Goal: Task Accomplishment & Management: Use online tool/utility

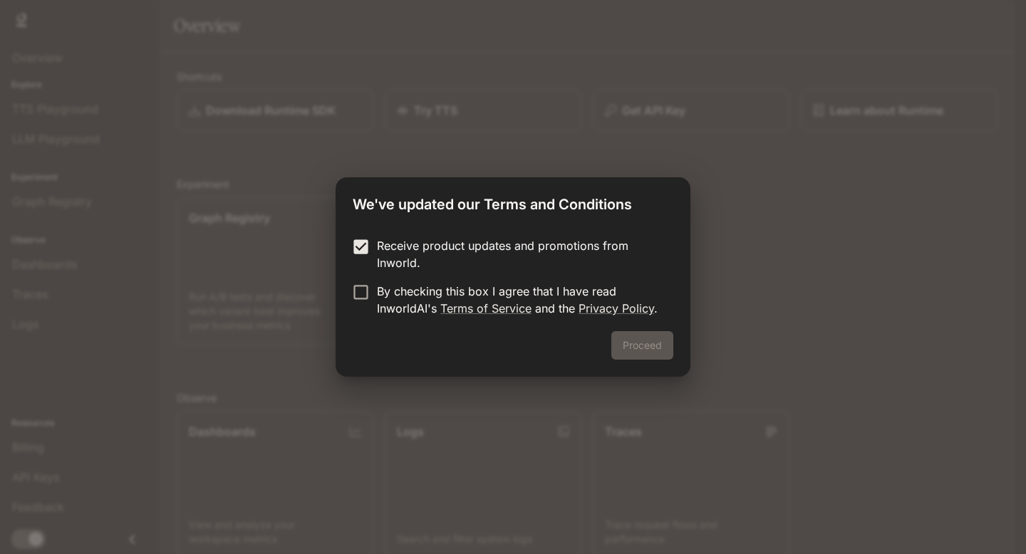
click at [381, 299] on p "By checking this box I agree that I have read InworldAI's Terms of Service and …" at bounding box center [519, 300] width 285 height 34
click at [616, 336] on button "Proceed" at bounding box center [642, 345] width 62 height 29
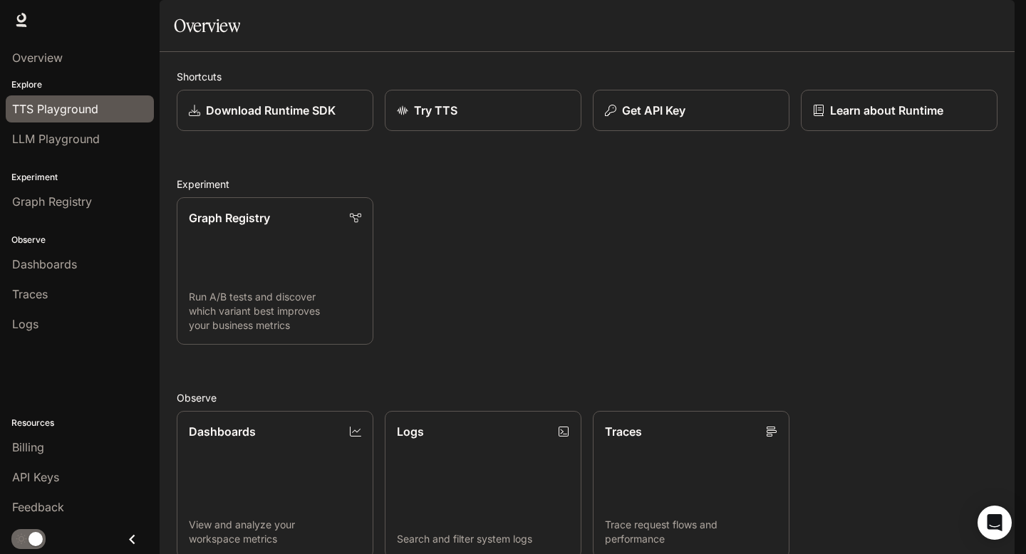
click at [98, 115] on div "TTS Playground" at bounding box center [79, 108] width 135 height 17
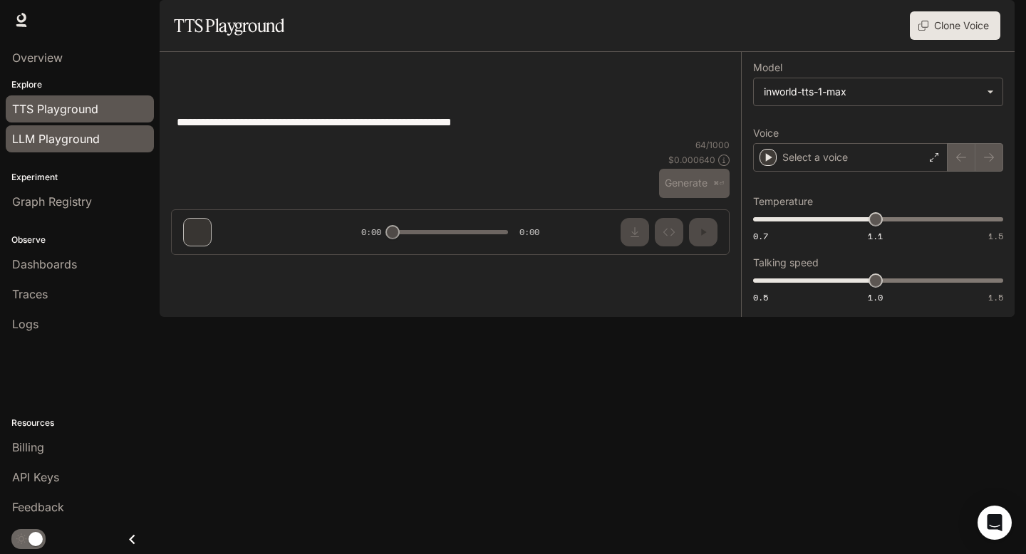
click at [99, 136] on div "LLM Playground" at bounding box center [79, 138] width 135 height 17
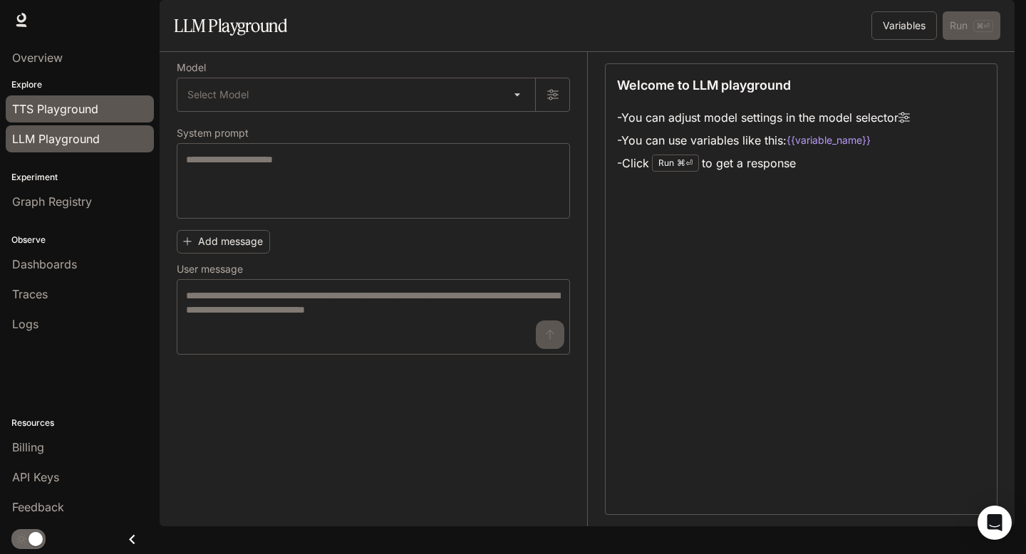
click at [98, 105] on span "TTS Playground" at bounding box center [55, 108] width 86 height 17
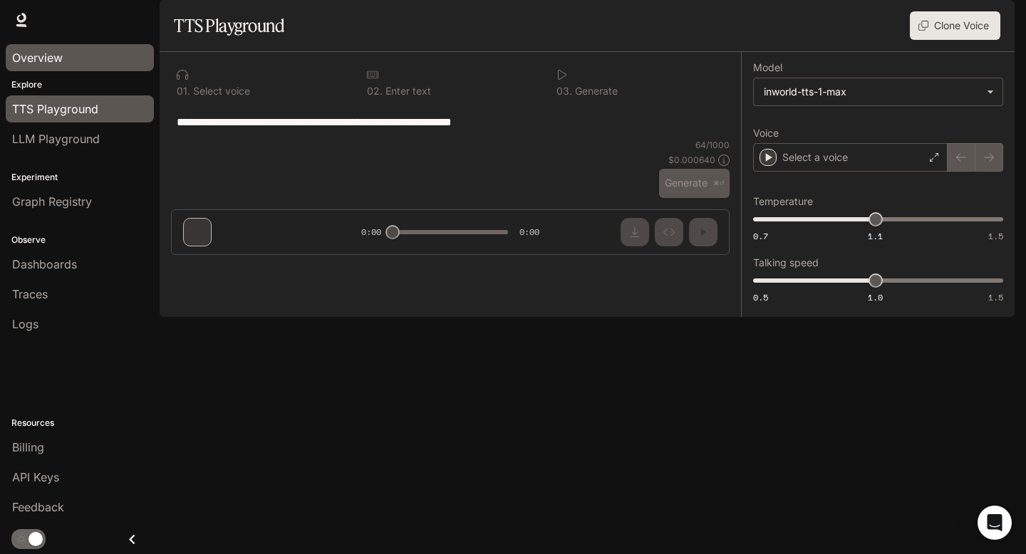
click at [77, 54] on div "Overview" at bounding box center [79, 57] width 135 height 17
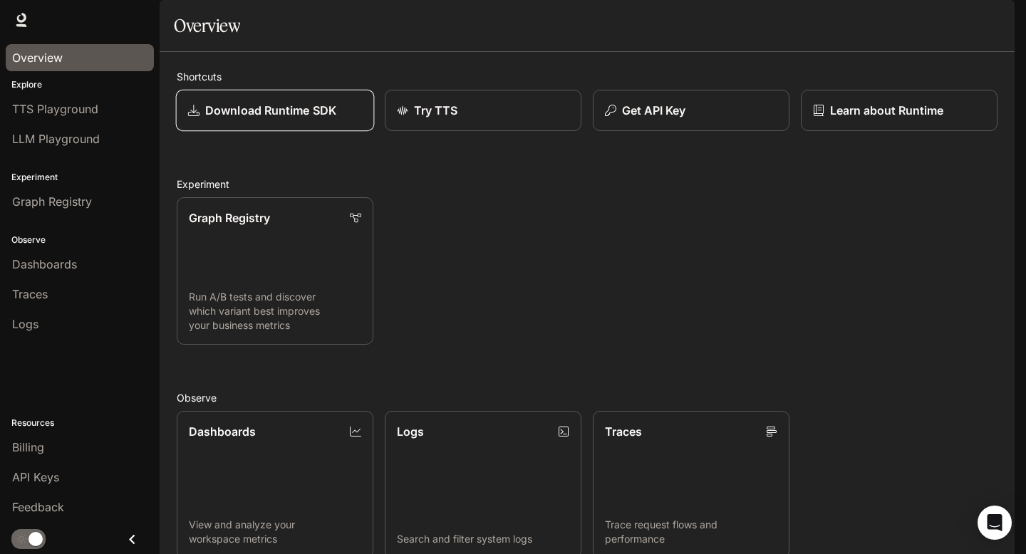
scroll to position [286, 0]
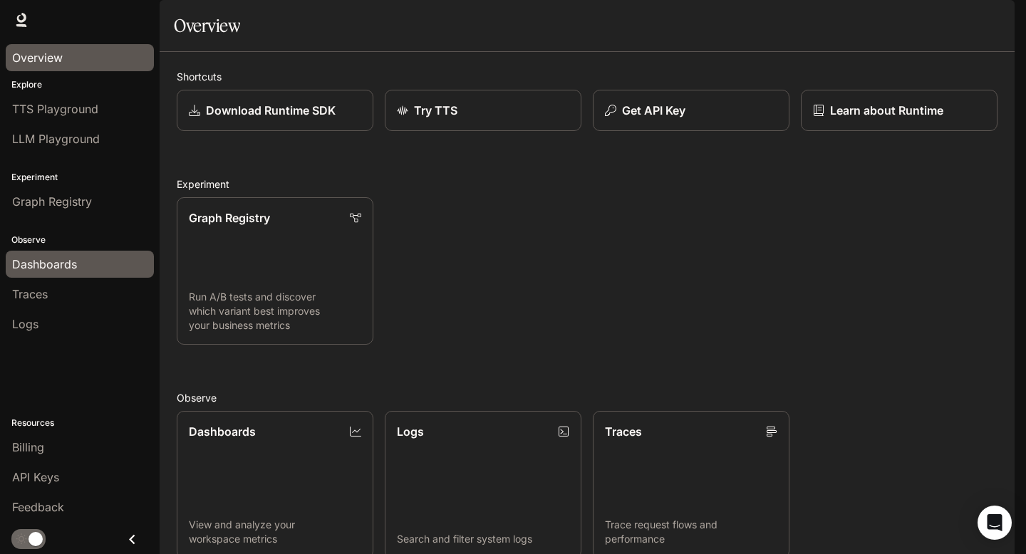
click at [60, 264] on span "Dashboards" at bounding box center [44, 264] width 65 height 17
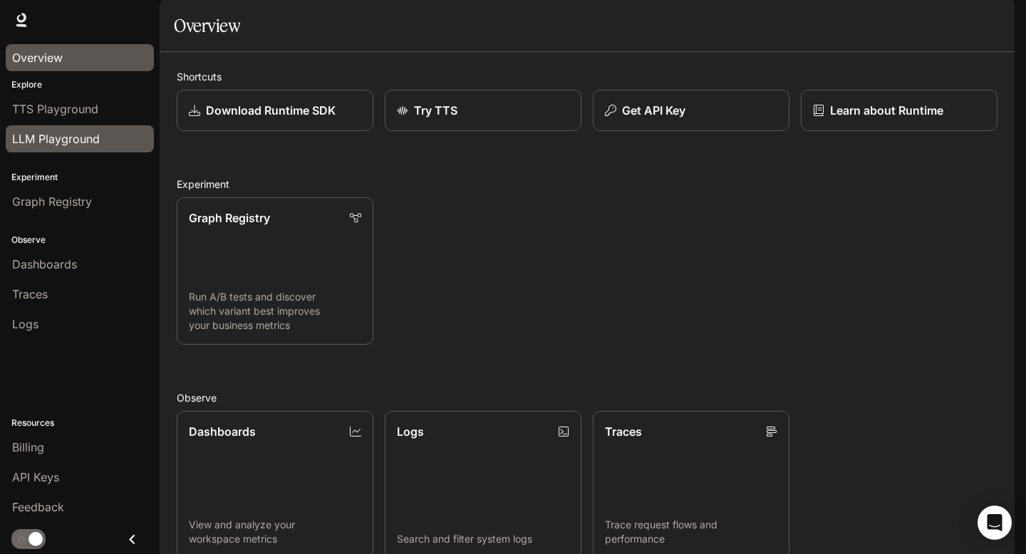
click at [72, 138] on span "LLM Playground" at bounding box center [56, 138] width 88 height 17
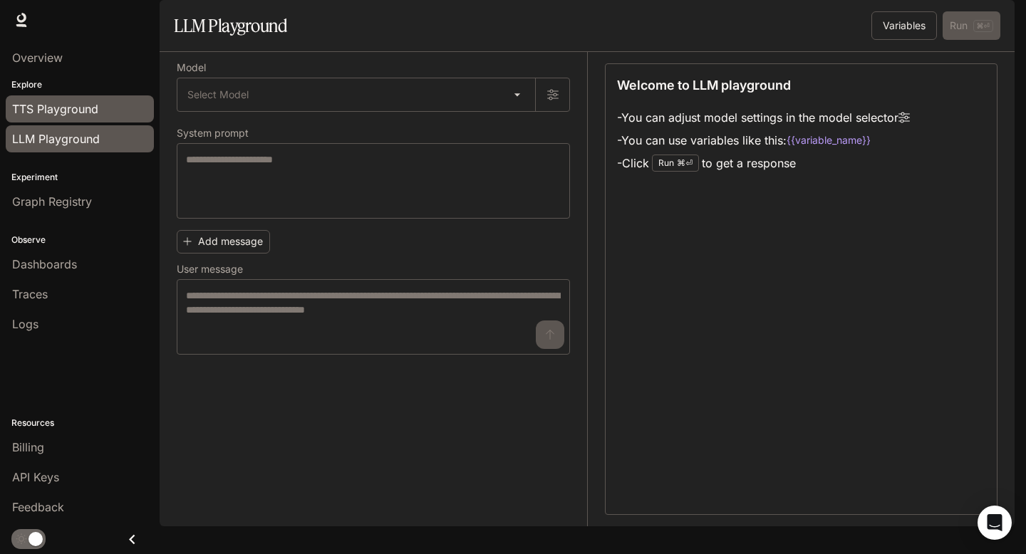
click at [95, 103] on span "TTS Playground" at bounding box center [55, 108] width 86 height 17
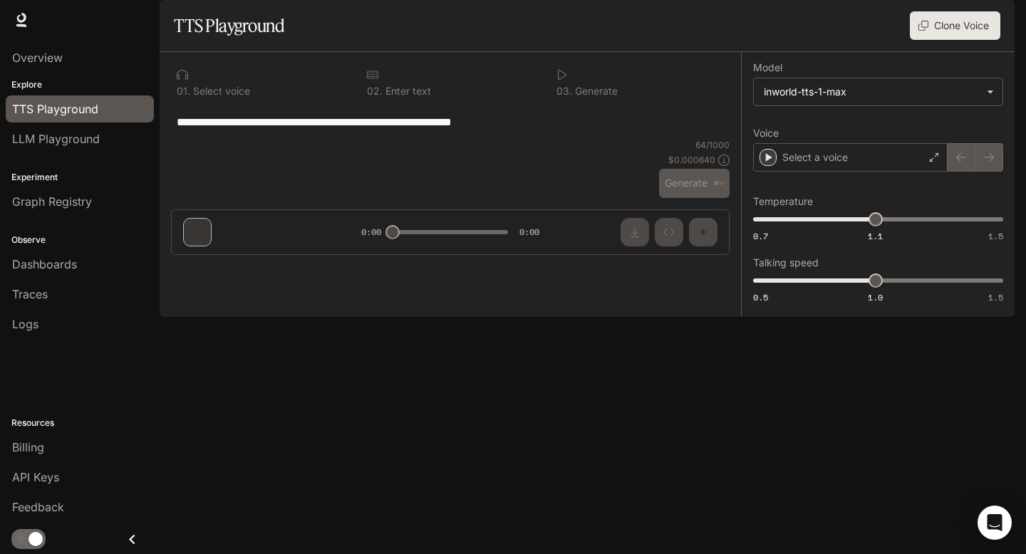
click at [95, 77] on div "Explore TTS Playground LLM Playground" at bounding box center [80, 116] width 160 height 81
click at [61, 73] on div "Overview" at bounding box center [80, 58] width 160 height 36
click at [45, 73] on div "Overview" at bounding box center [80, 58] width 160 height 36
click at [31, 73] on div "Overview" at bounding box center [80, 58] width 160 height 36
click at [43, 50] on span "Overview" at bounding box center [37, 57] width 51 height 17
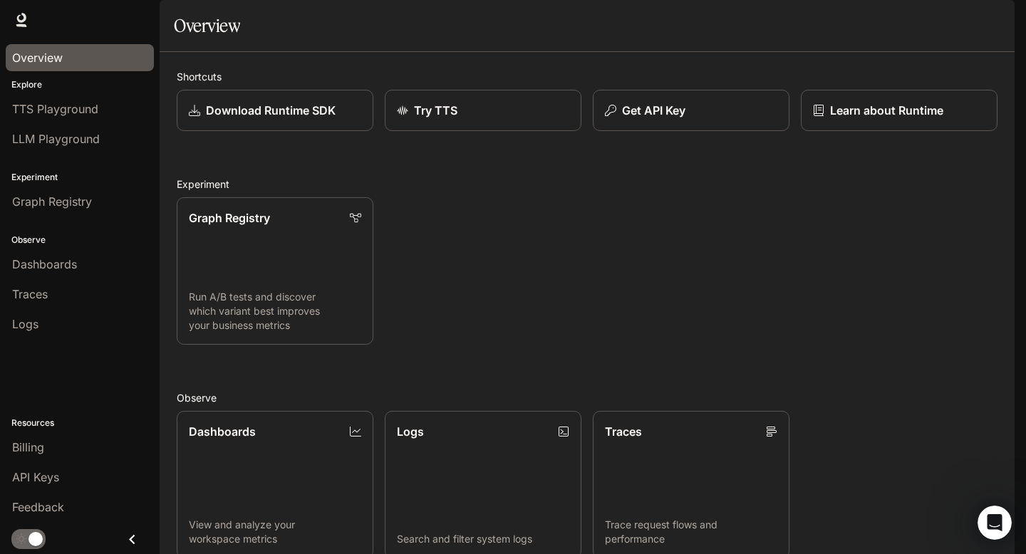
click at [996, 19] on icon "button" at bounding box center [994, 19] width 11 height 11
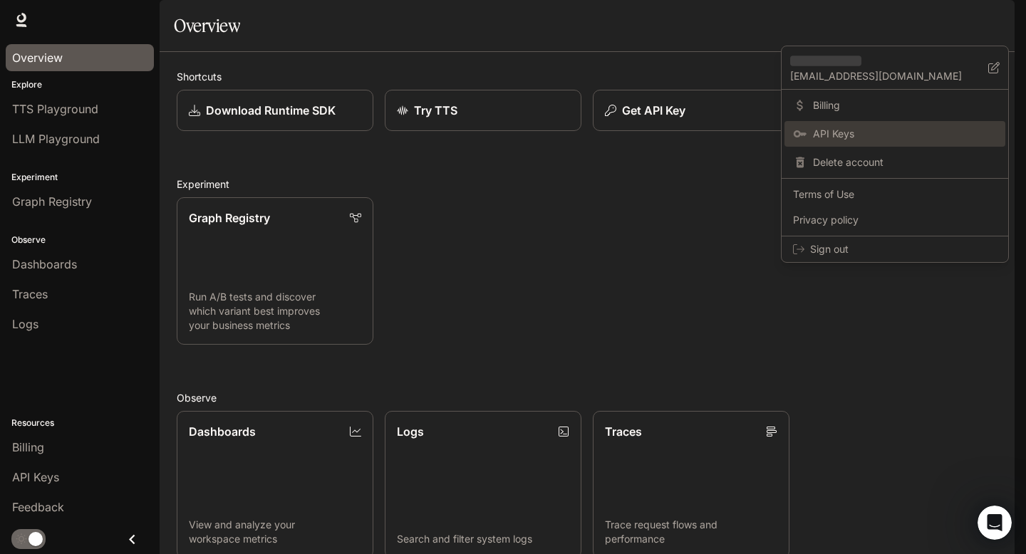
click at [905, 136] on span "API Keys" at bounding box center [905, 134] width 184 height 14
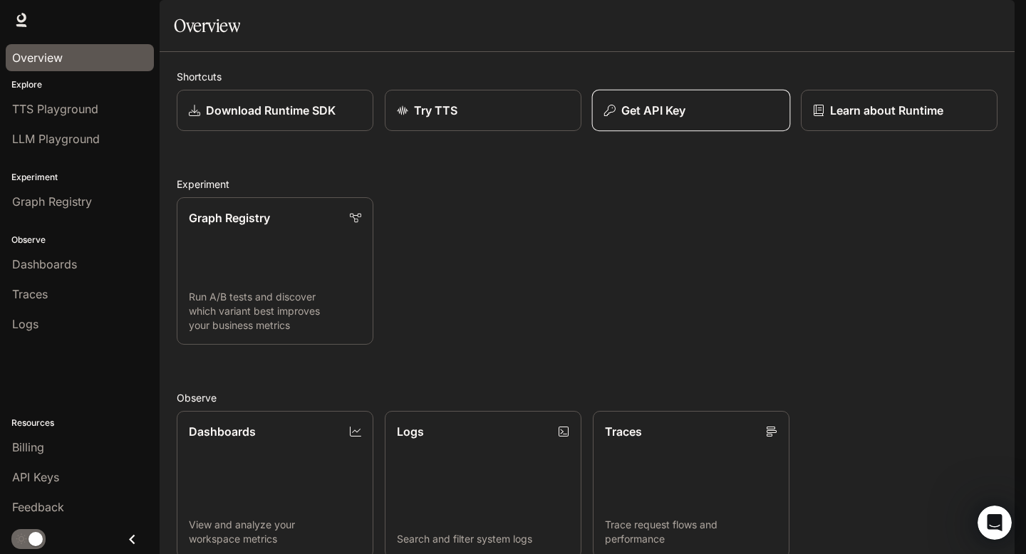
click at [713, 119] on div "Get API Key" at bounding box center [691, 110] width 174 height 17
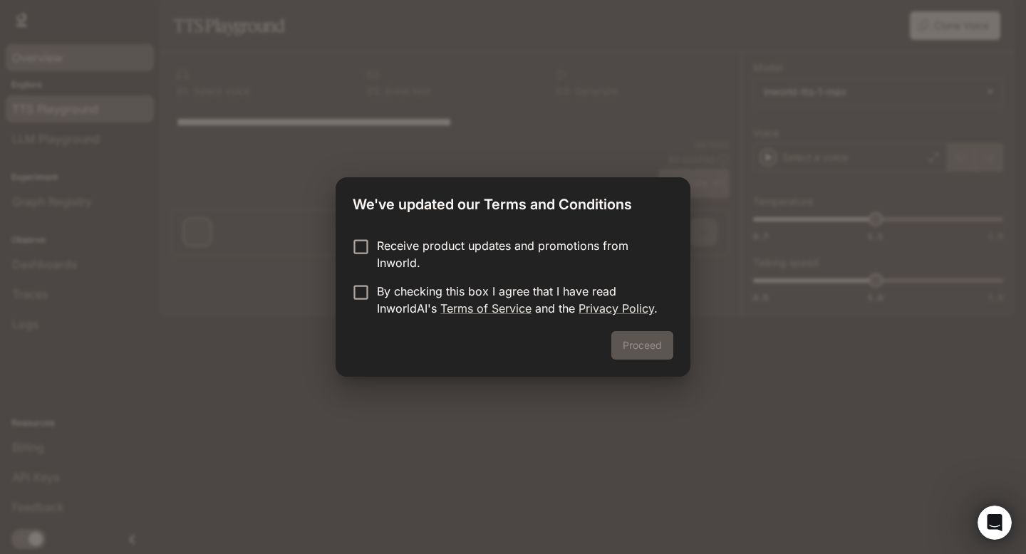
click at [65, 56] on div "We've updated our Terms and Conditions Receive product updates and promotions f…" at bounding box center [513, 277] width 1026 height 554
click at [435, 243] on p "Receive product updates and promotions from Inworld." at bounding box center [519, 254] width 285 height 34
click at [415, 311] on p "By checking this box I agree that I have read InworldAI's Terms of Service and …" at bounding box center [519, 300] width 285 height 34
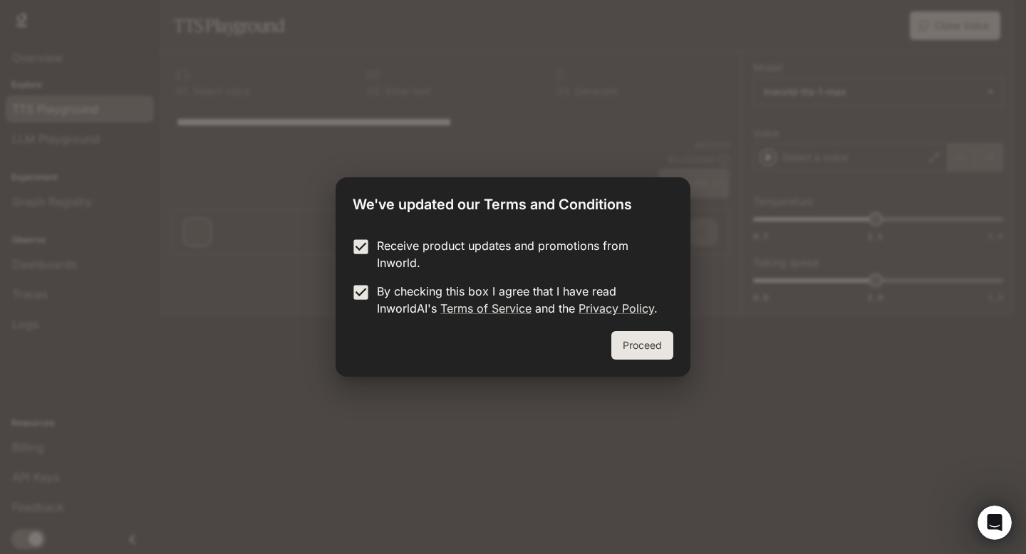
click at [630, 342] on button "Proceed" at bounding box center [642, 345] width 62 height 29
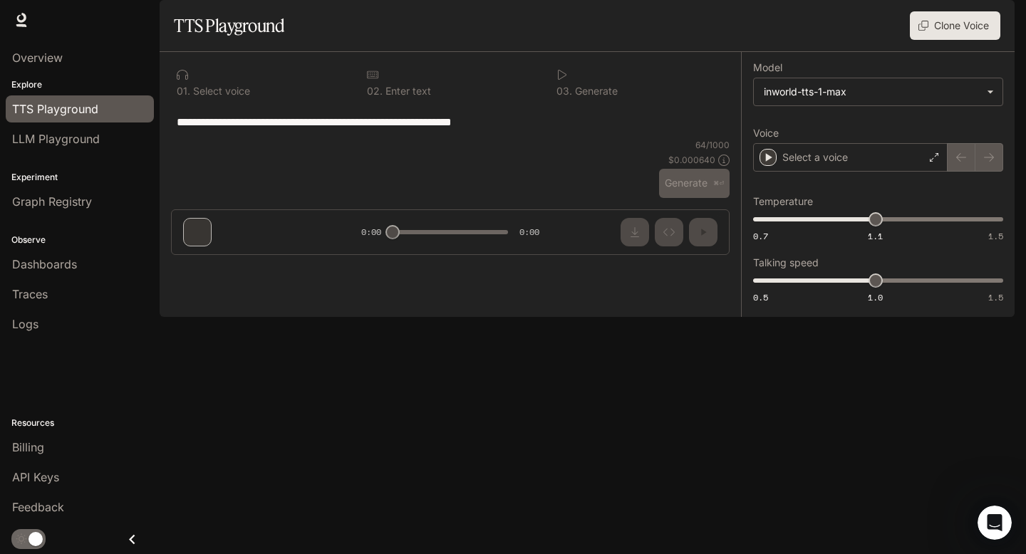
click at [95, 81] on p "Explore" at bounding box center [80, 84] width 160 height 13
click at [78, 63] on div "Overview" at bounding box center [79, 57] width 135 height 17
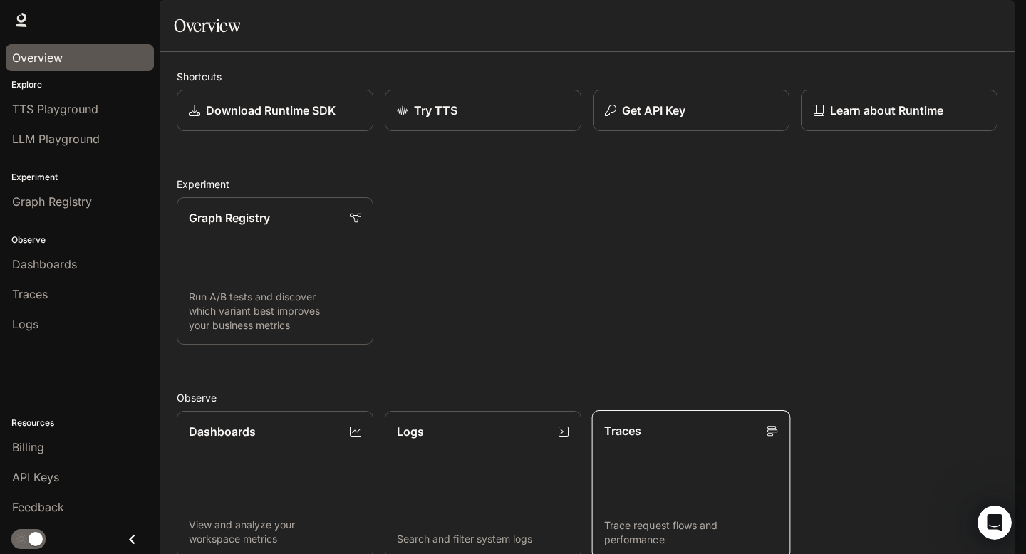
scroll to position [286, 0]
click at [882, 322] on div "Shortcuts Download Runtime SDK Try TTS Get API Key Learn about Runtime Experime…" at bounding box center [587, 420] width 821 height 703
click at [925, 31] on link "Documentation Documentation" at bounding box center [931, 20] width 87 height 29
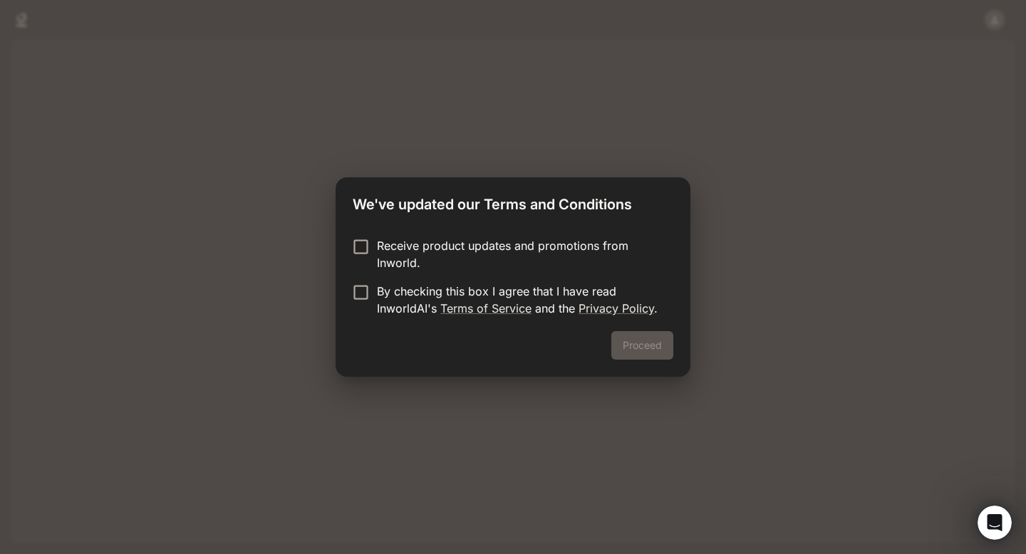
click at [600, 247] on p "Receive product updates and promotions from Inworld." at bounding box center [519, 254] width 285 height 34
click at [589, 315] on link "Privacy Policy" at bounding box center [617, 308] width 76 height 14
click at [555, 286] on p "By checking this box I agree that I have read InworldAI's Terms of Service and …" at bounding box center [519, 300] width 285 height 34
click at [644, 338] on button "Proceed" at bounding box center [642, 345] width 62 height 29
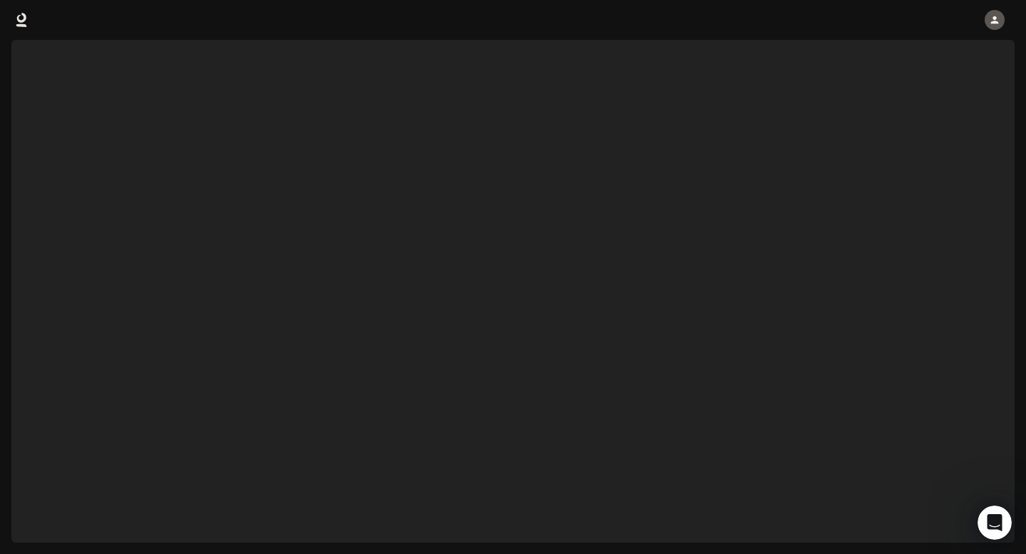
click at [990, 21] on icon "button" at bounding box center [994, 19] width 11 height 11
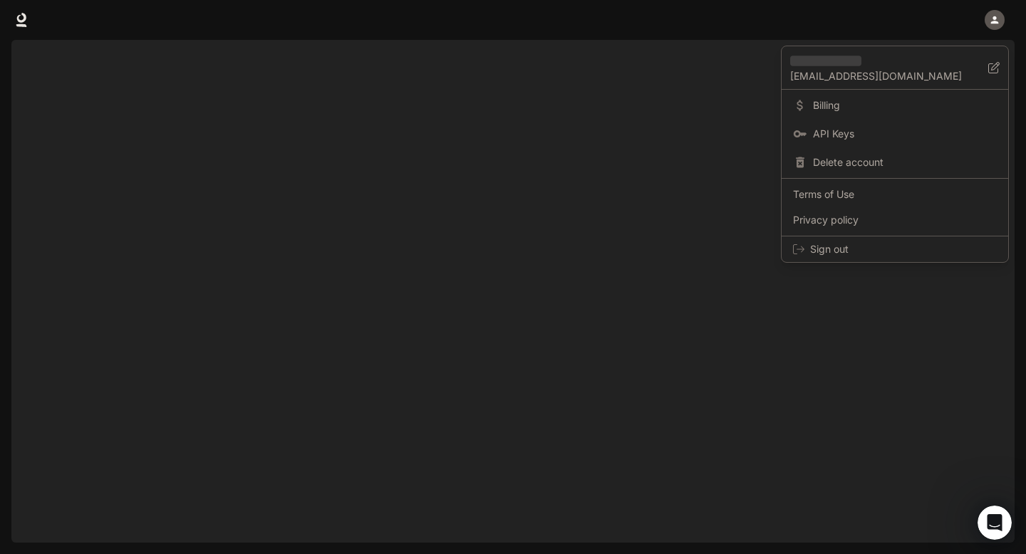
click at [716, 216] on div at bounding box center [513, 277] width 1026 height 554
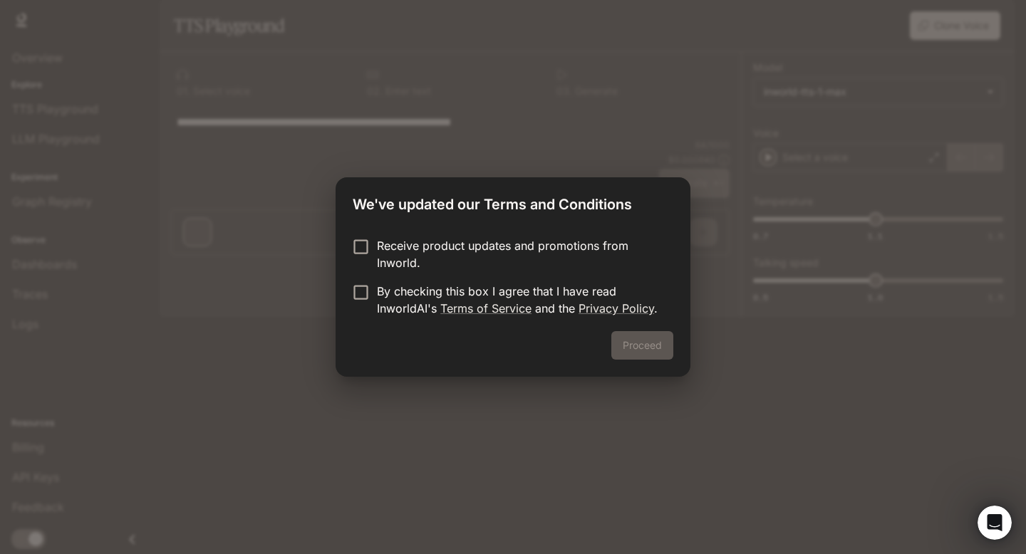
click at [646, 128] on div "We've updated our Terms and Conditions Receive product updates and promotions f…" at bounding box center [513, 277] width 1026 height 554
click at [535, 264] on p "Receive product updates and promotions from Inworld." at bounding box center [519, 254] width 285 height 34
click at [497, 288] on p "By checking this box I agree that I have read InworldAI's Terms of Service and …" at bounding box center [519, 300] width 285 height 34
click at [657, 339] on button "Proceed" at bounding box center [642, 345] width 62 height 29
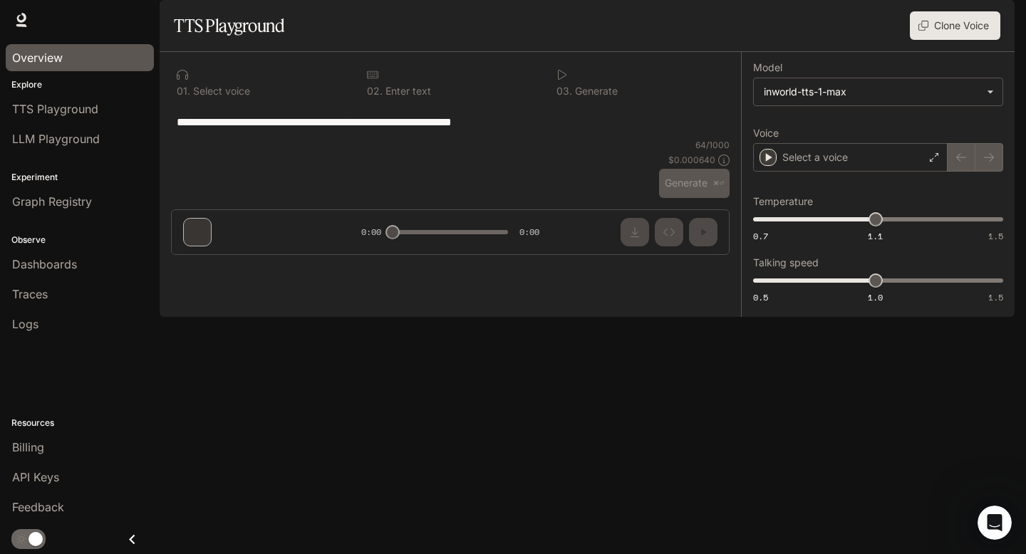
click at [63, 48] on link "Overview" at bounding box center [80, 57] width 148 height 27
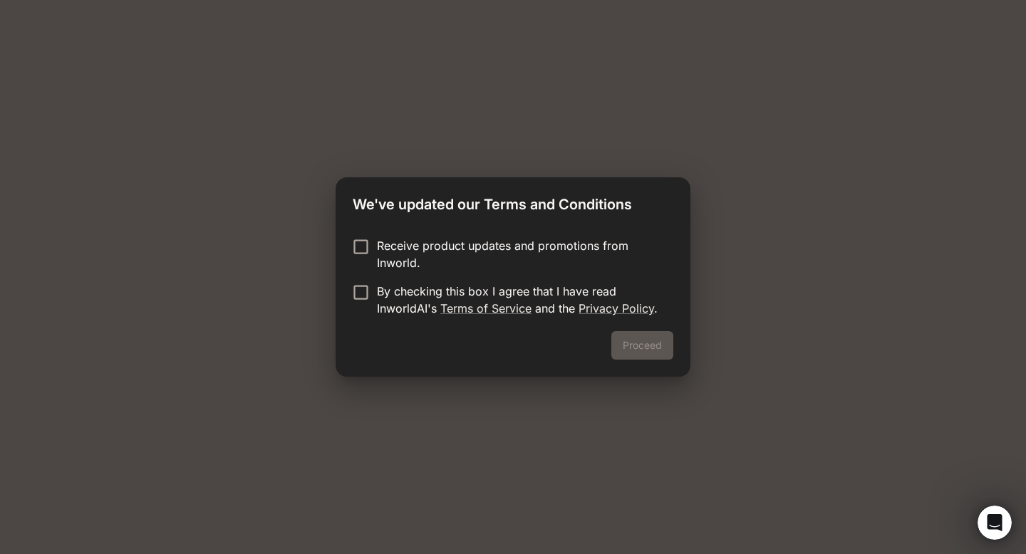
click at [401, 239] on p "Receive product updates and promotions from Inworld." at bounding box center [519, 254] width 285 height 34
click at [384, 286] on p "By checking this box I agree that I have read InworldAI's Terms of Service and …" at bounding box center [519, 300] width 285 height 34
click at [647, 353] on button "Proceed" at bounding box center [642, 345] width 62 height 29
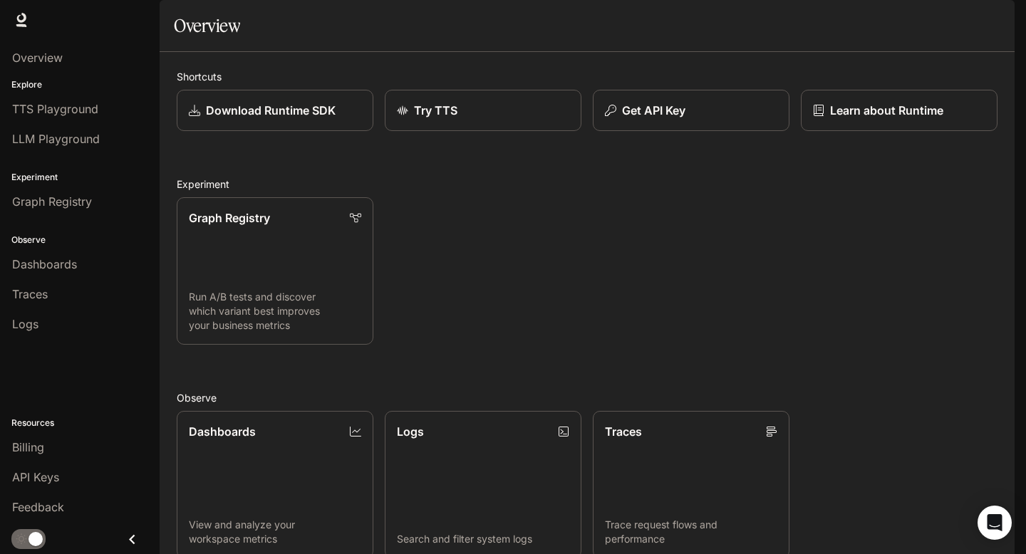
scroll to position [286, 0]
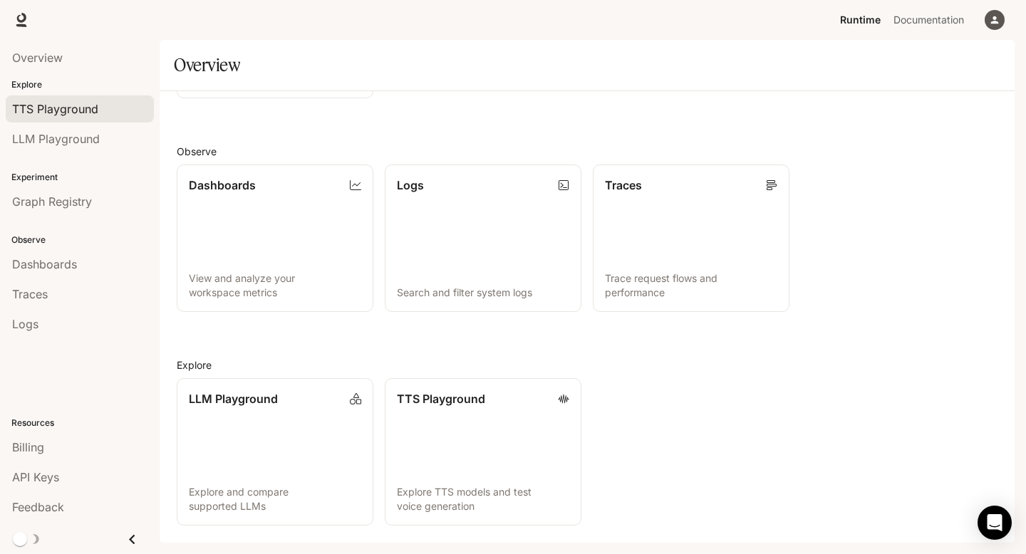
click at [69, 121] on link "TTS Playground" at bounding box center [80, 108] width 148 height 27
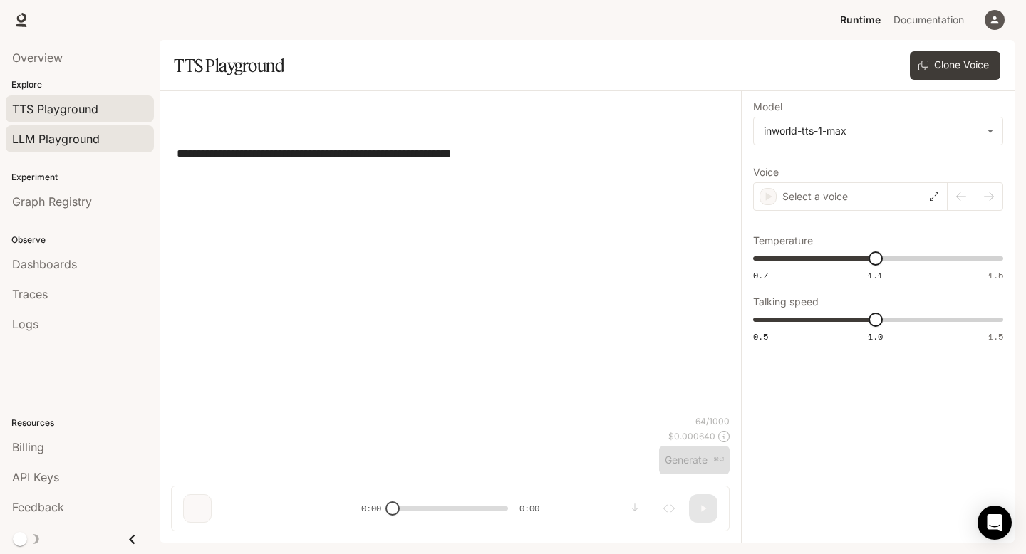
click at [82, 143] on span "LLM Playground" at bounding box center [56, 138] width 88 height 17
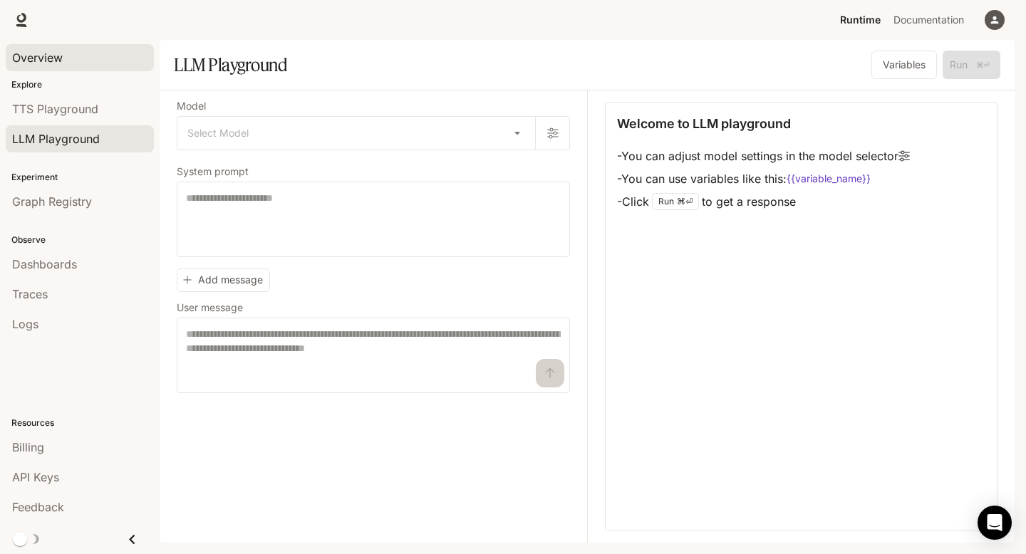
click at [58, 63] on span "Overview" at bounding box center [37, 57] width 51 height 17
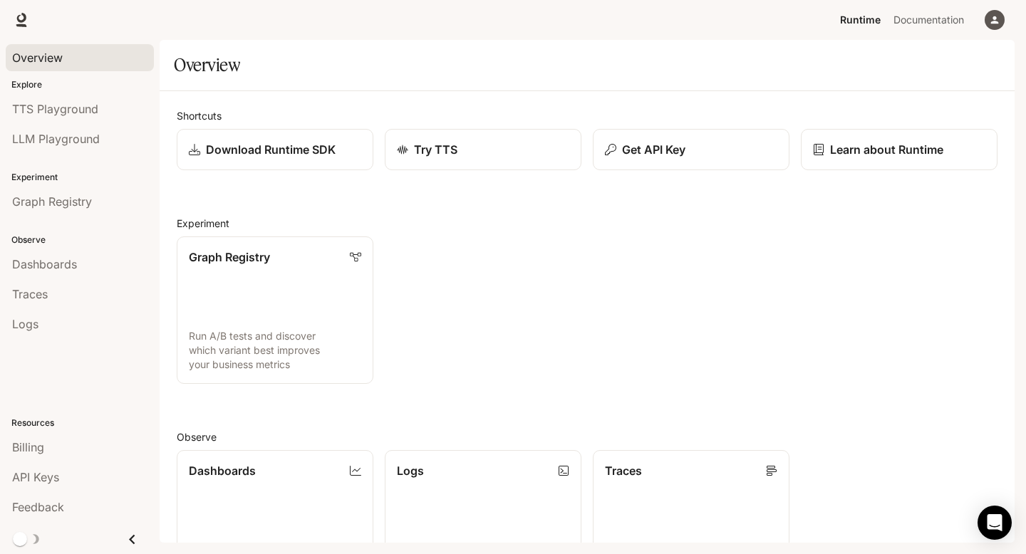
click at [102, 58] on div "Overview" at bounding box center [79, 57] width 135 height 17
click at [1000, 21] on icon "button" at bounding box center [994, 19] width 11 height 11
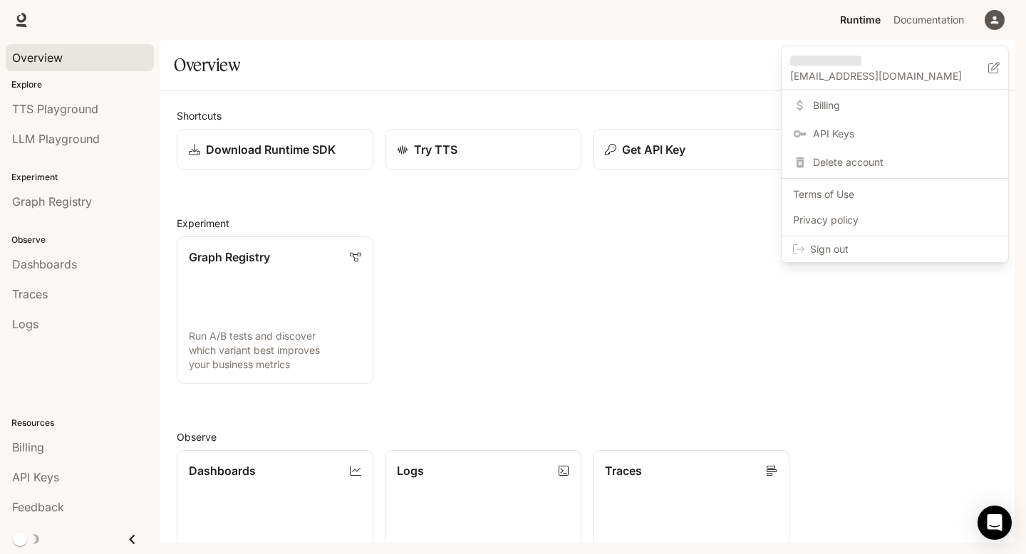
click at [908, 287] on div at bounding box center [513, 277] width 1026 height 554
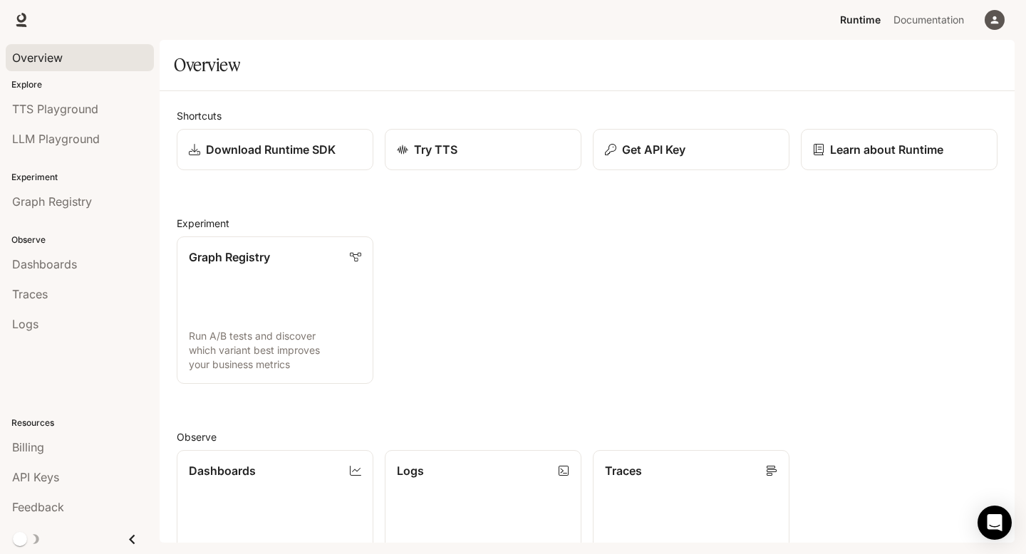
click at [58, 61] on span "Overview" at bounding box center [37, 57] width 51 height 17
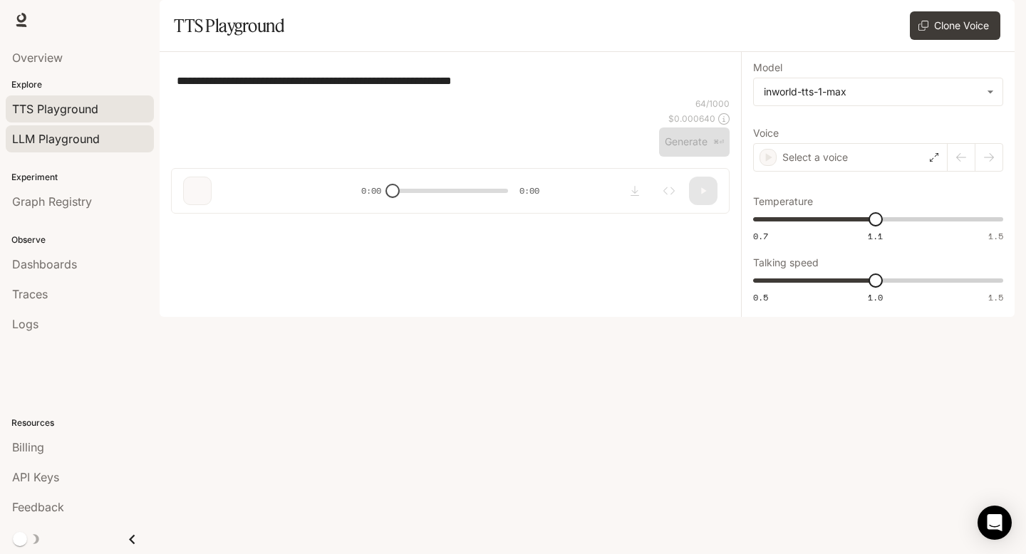
click at [69, 133] on span "LLM Playground" at bounding box center [56, 138] width 88 height 17
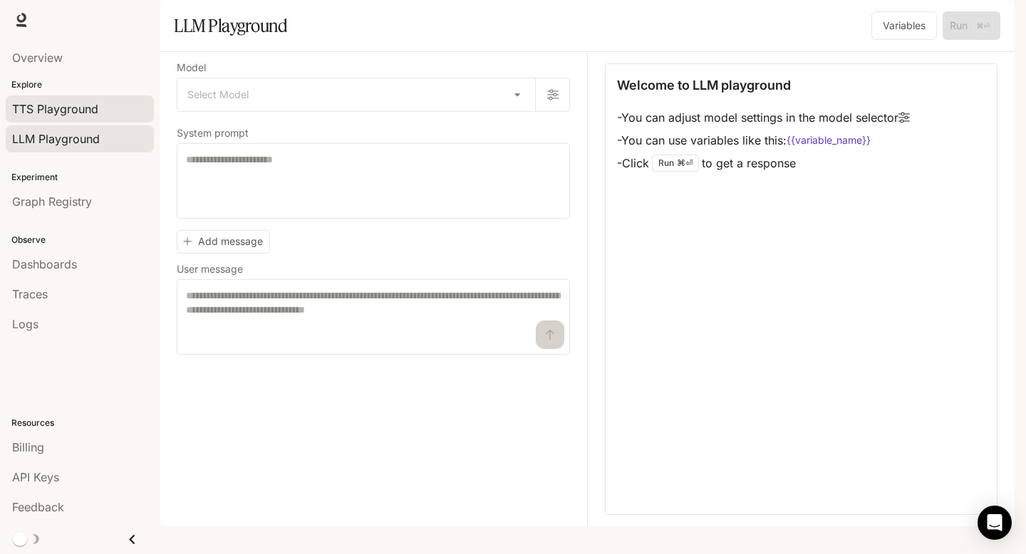
click at [58, 102] on span "TTS Playground" at bounding box center [55, 108] width 86 height 17
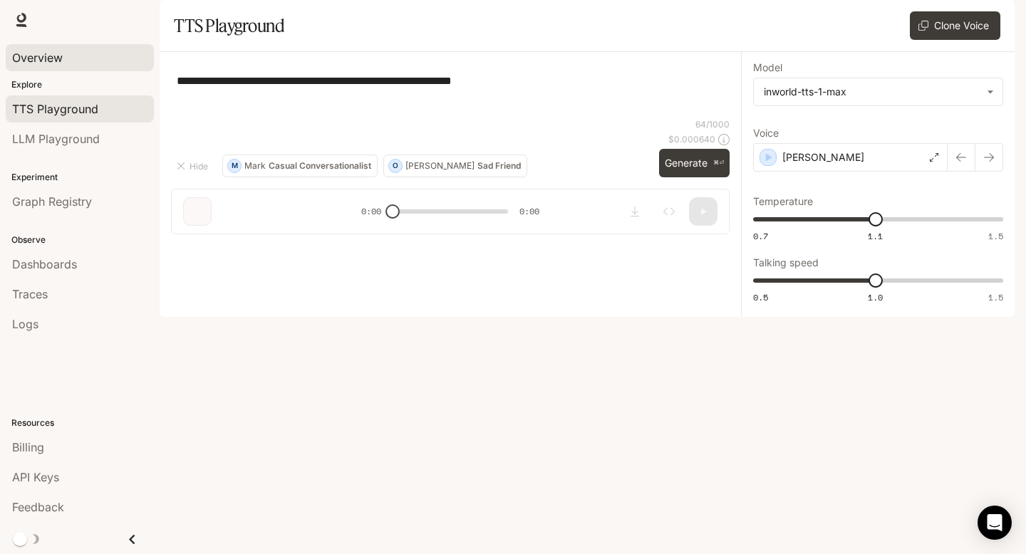
click at [43, 63] on span "Overview" at bounding box center [37, 57] width 51 height 17
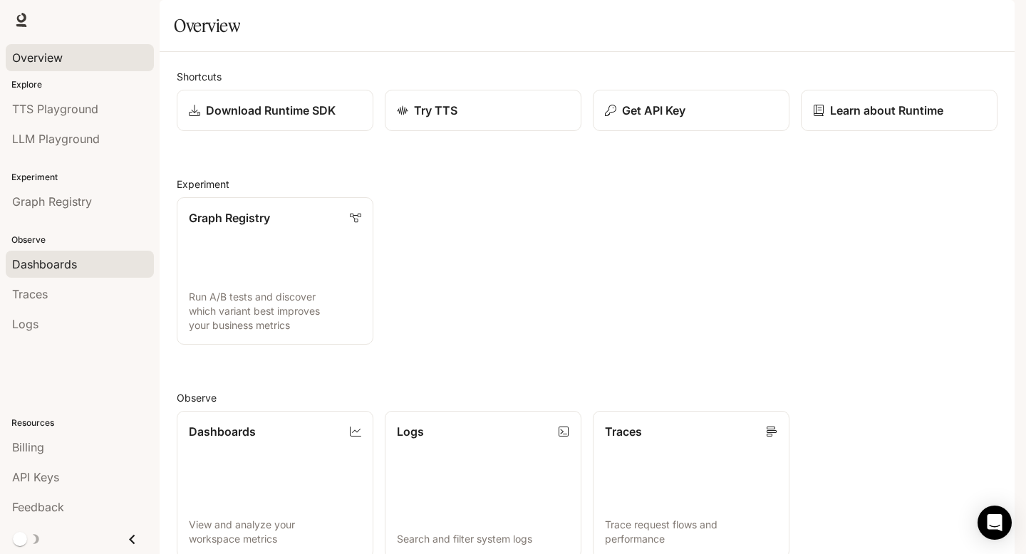
click at [84, 267] on div "Dashboards" at bounding box center [79, 264] width 135 height 17
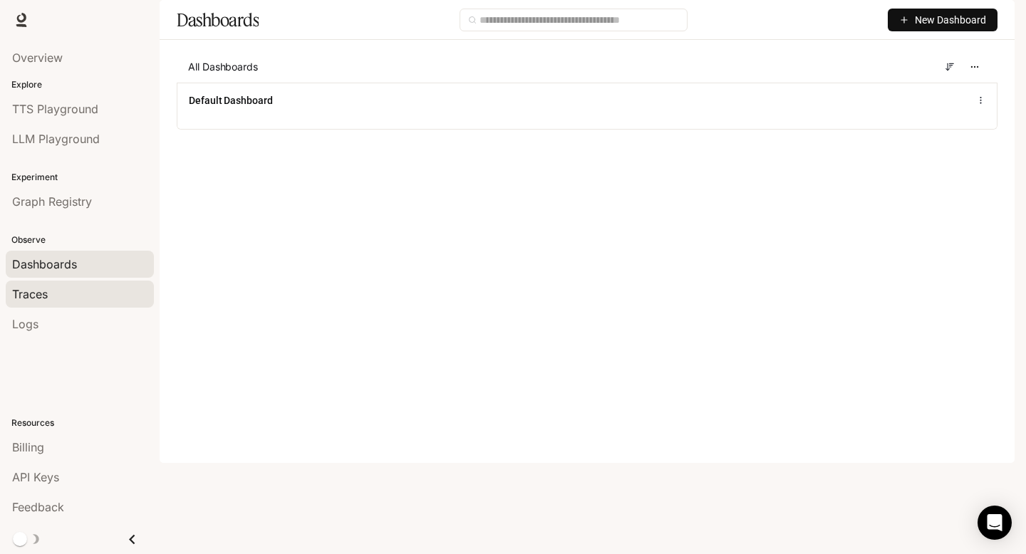
click at [83, 294] on div "Traces" at bounding box center [79, 294] width 135 height 17
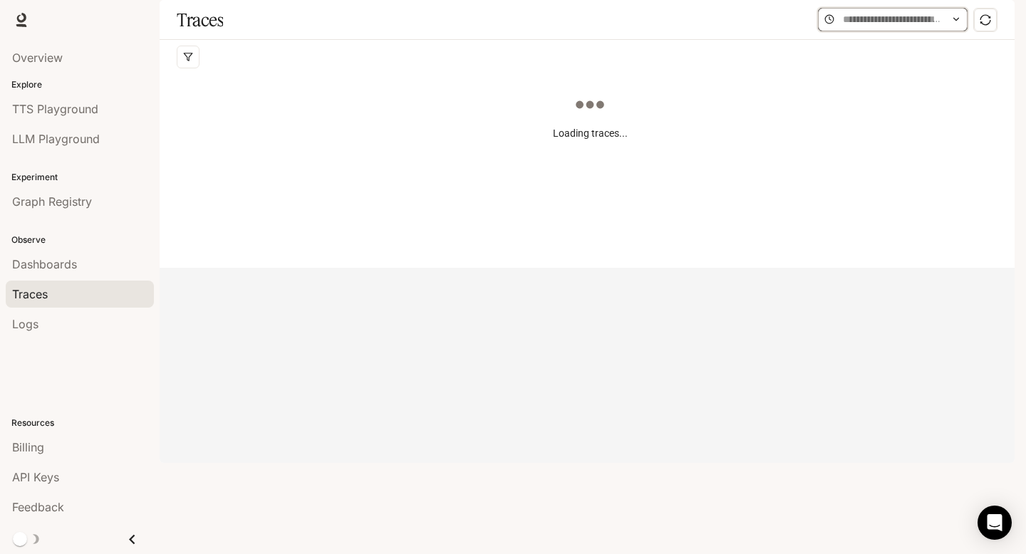
click at [862, 27] on input "text" at bounding box center [893, 19] width 100 height 16
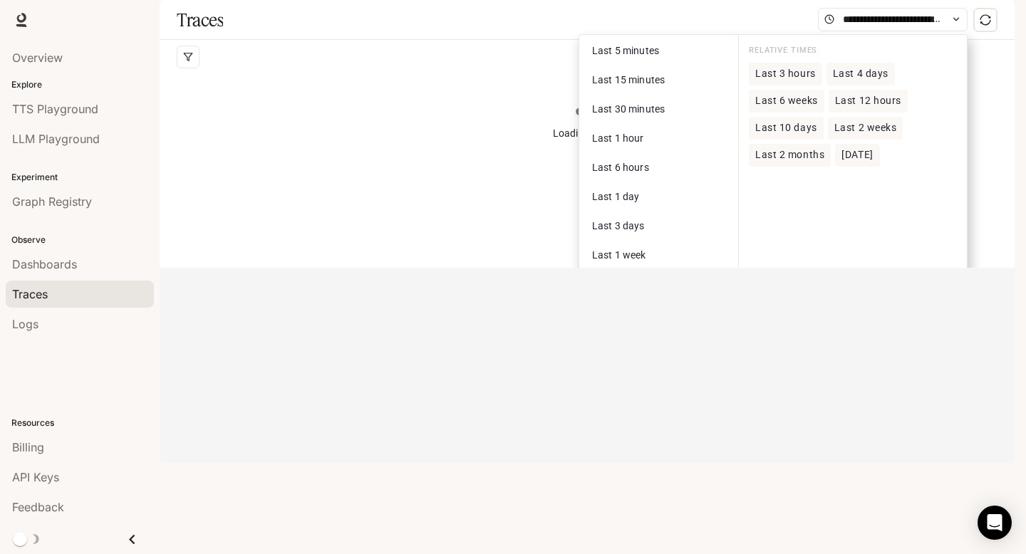
click at [749, 40] on div "Traces Last 5 minutes Last 15 minutes Last 30 minutes Last 1 hour Last 6 hours …" at bounding box center [587, 20] width 855 height 40
